Goal: Task Accomplishment & Management: Manage account settings

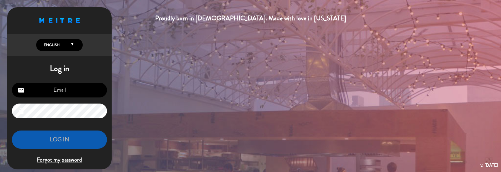
click at [64, 94] on input "email" at bounding box center [59, 90] width 95 height 15
type input "[EMAIL_ADDRESS][DOMAIN_NAME]"
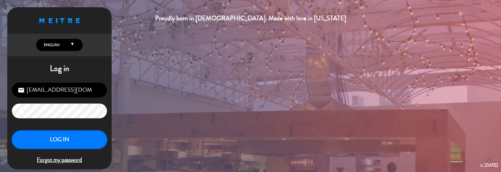
click at [60, 139] on button "LOG IN" at bounding box center [59, 139] width 95 height 18
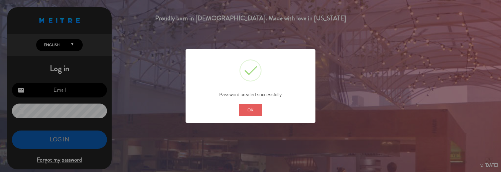
click at [257, 115] on button "OK" at bounding box center [250, 110] width 23 height 12
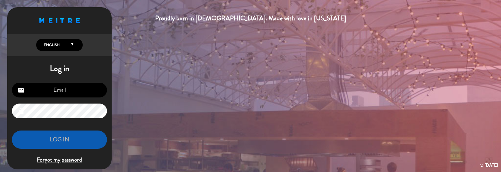
click at [62, 87] on input "email" at bounding box center [59, 90] width 95 height 15
type input "[EMAIL_ADDRESS][DOMAIN_NAME]"
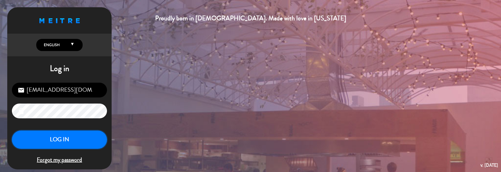
click at [54, 146] on button "LOG IN" at bounding box center [59, 139] width 95 height 18
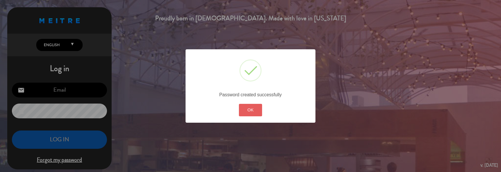
click at [253, 110] on button "OK" at bounding box center [250, 110] width 23 height 12
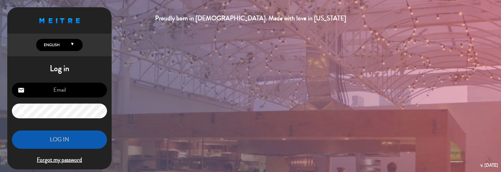
click at [61, 91] on input "email" at bounding box center [59, 90] width 95 height 15
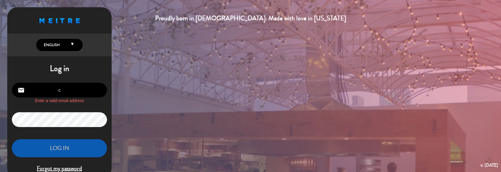
type input "[EMAIL_ADDRESS][DOMAIN_NAME]"
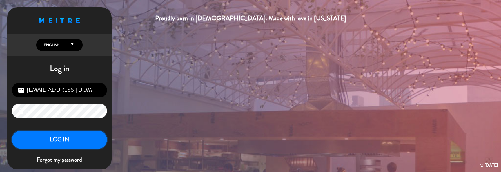
click at [33, 143] on button "LOG IN" at bounding box center [59, 139] width 95 height 18
